Goal: Communication & Community: Answer question/provide support

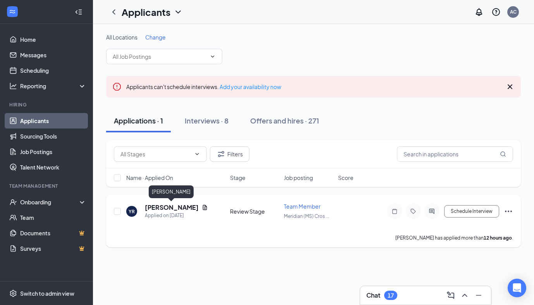
click at [173, 209] on h5 "[PERSON_NAME]" at bounding box center [172, 207] width 54 height 9
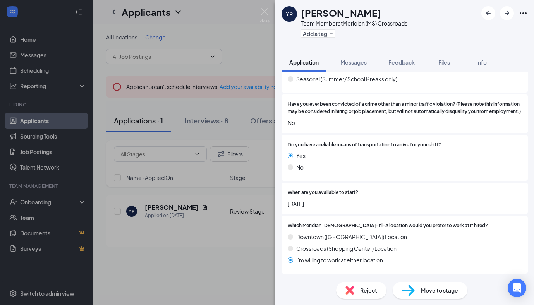
scroll to position [710, 0]
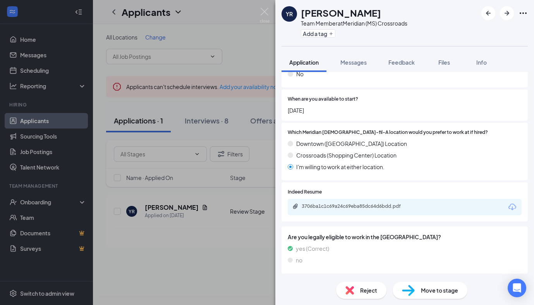
click at [219, 212] on div "YR [PERSON_NAME] Team Member at Meridian (MS) Crossroads Add a tag Application …" at bounding box center [267, 152] width 534 height 305
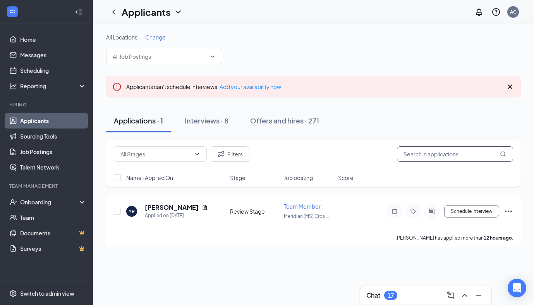
click at [431, 158] on input "text" at bounding box center [455, 153] width 116 height 15
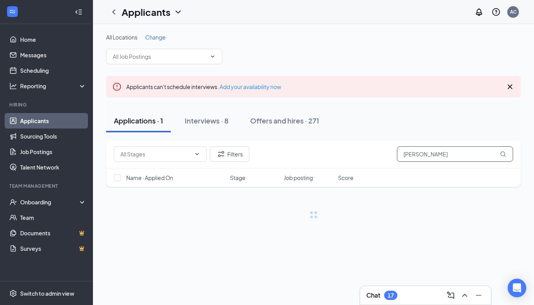
click at [431, 158] on input "[PERSON_NAME]" at bounding box center [455, 153] width 116 height 15
type input "[PERSON_NAME]"
click at [236, 152] on button "Filters" at bounding box center [229, 153] width 39 height 15
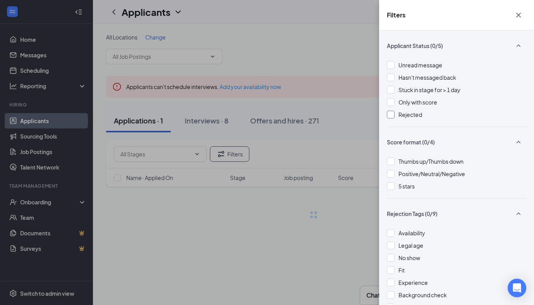
click at [390, 115] on div at bounding box center [391, 115] width 8 height 8
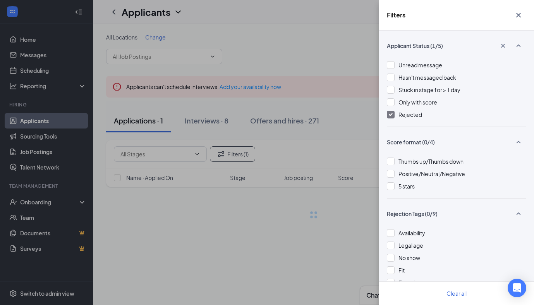
click at [315, 159] on div "Filters Applicant Status (1/5) Unread message Hasn't messaged back Stuck in sta…" at bounding box center [267, 152] width 534 height 305
click at [322, 155] on div "Filters Applicant Status (1/5) Unread message Hasn't messaged back Stuck in sta…" at bounding box center [267, 152] width 534 height 305
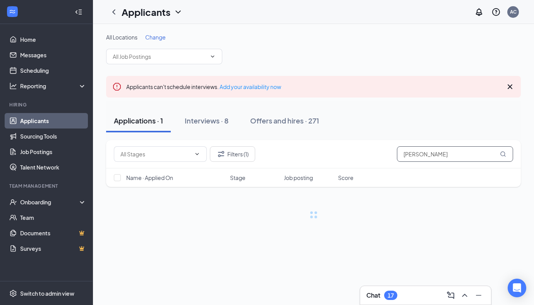
click at [426, 158] on input "[PERSON_NAME]" at bounding box center [455, 153] width 116 height 15
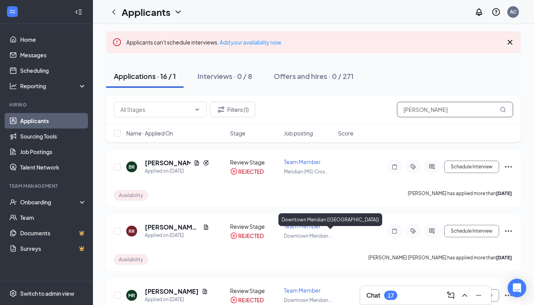
scroll to position [5, 0]
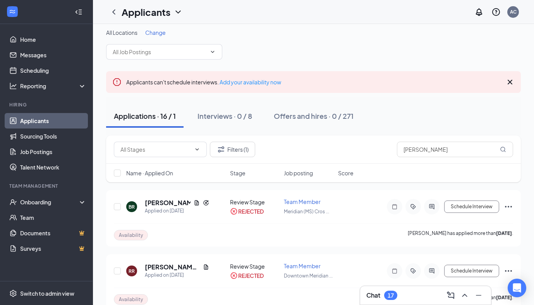
click at [130, 114] on div "Applications · 16 / 1" at bounding box center [145, 116] width 62 height 10
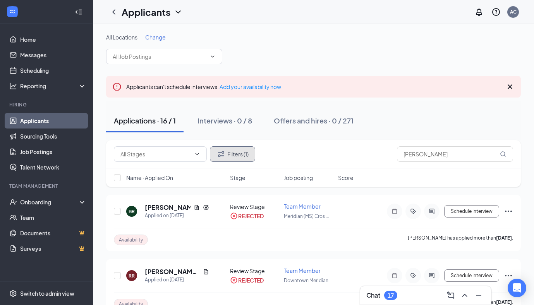
click at [237, 158] on button "Filters (1)" at bounding box center [232, 153] width 45 height 15
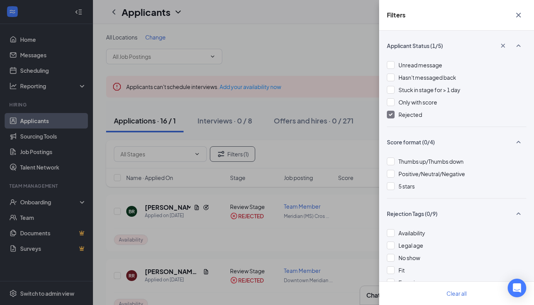
click at [390, 109] on div "Unread message Hasn't messaged back Stuck in stage for > 1 day Only with score …" at bounding box center [456, 94] width 139 height 66
click at [390, 111] on div at bounding box center [391, 115] width 8 height 8
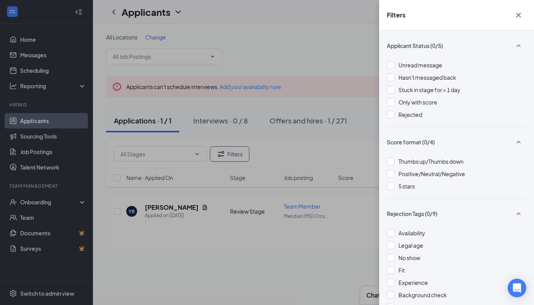
click at [180, 213] on div "Filters Applicant Status (0/5) Unread message Hasn't messaged back Stuck in sta…" at bounding box center [267, 152] width 534 height 305
click at [121, 214] on div "Filters Applicant Status (0/5) Unread message Hasn't messaged back Stuck in sta…" at bounding box center [267, 152] width 534 height 305
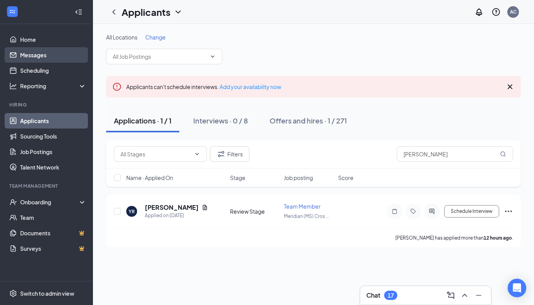
click at [50, 54] on link "Messages" at bounding box center [53, 54] width 66 height 15
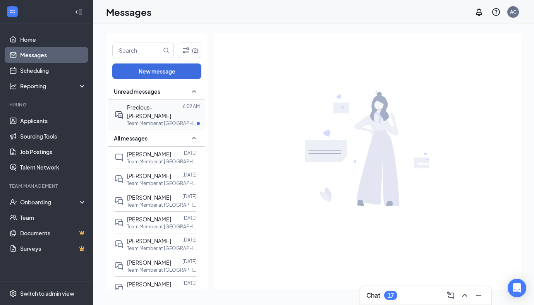
click at [163, 110] on div "Precious- [PERSON_NAME]" at bounding box center [155, 111] width 56 height 17
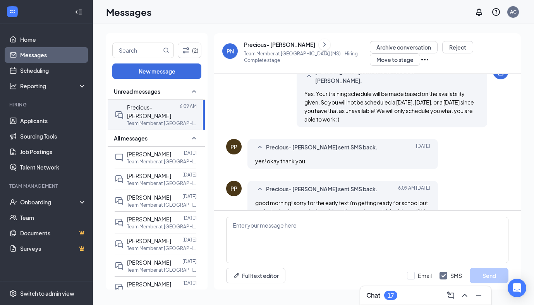
scroll to position [437, 0]
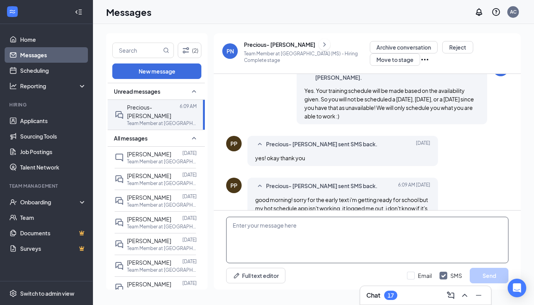
click at [297, 234] on textarea at bounding box center [367, 240] width 282 height 46
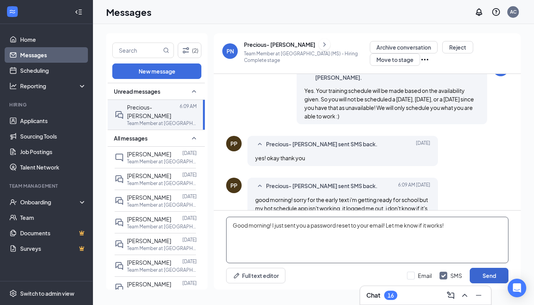
type textarea "Good morning! I just sent you a password reset to your email! Let me know if it…"
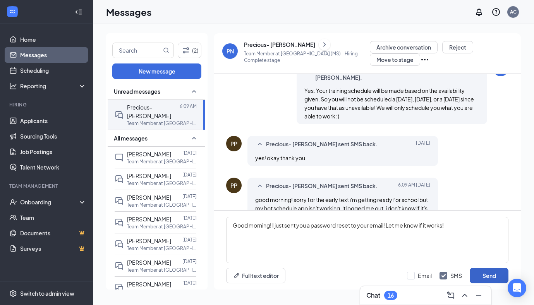
click at [494, 276] on button "Send" at bounding box center [488, 275] width 39 height 15
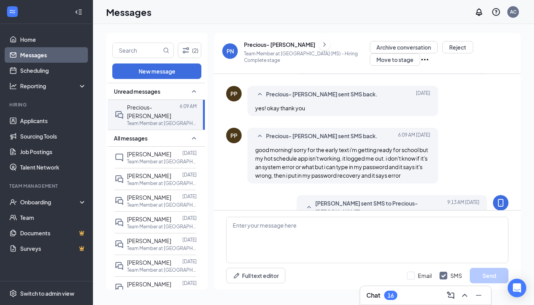
scroll to position [487, 0]
